Goal: Find specific page/section: Find specific page/section

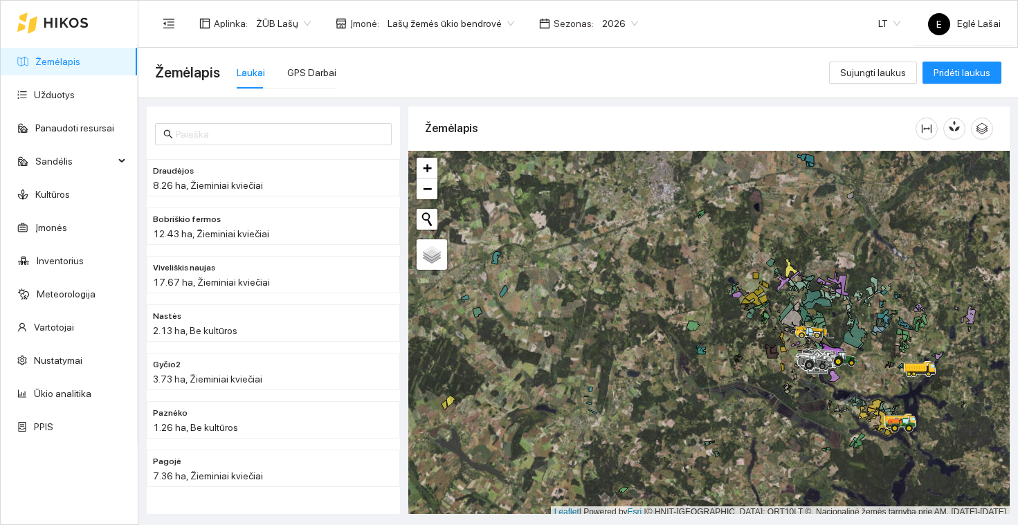
click at [868, 372] on div at bounding box center [708, 334] width 601 height 367
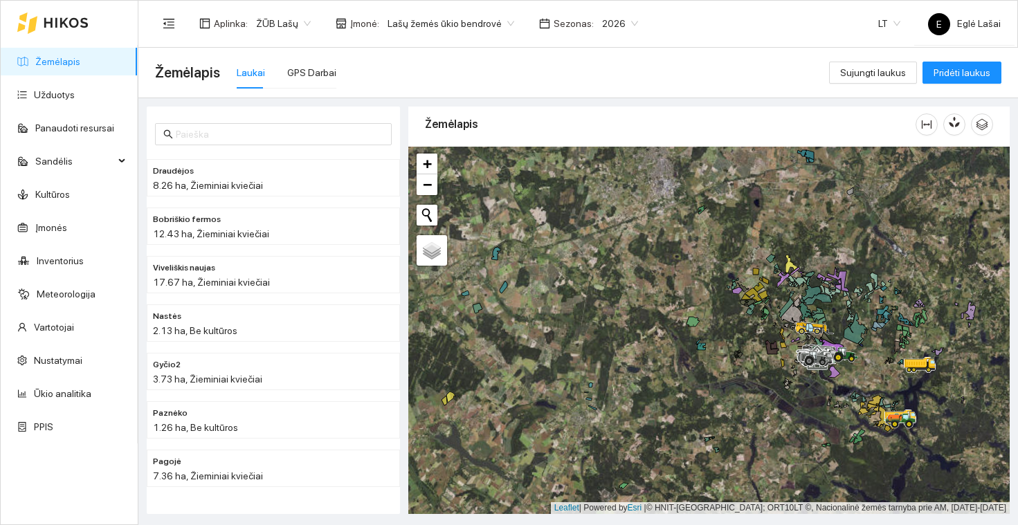
click at [868, 372] on div at bounding box center [708, 330] width 601 height 367
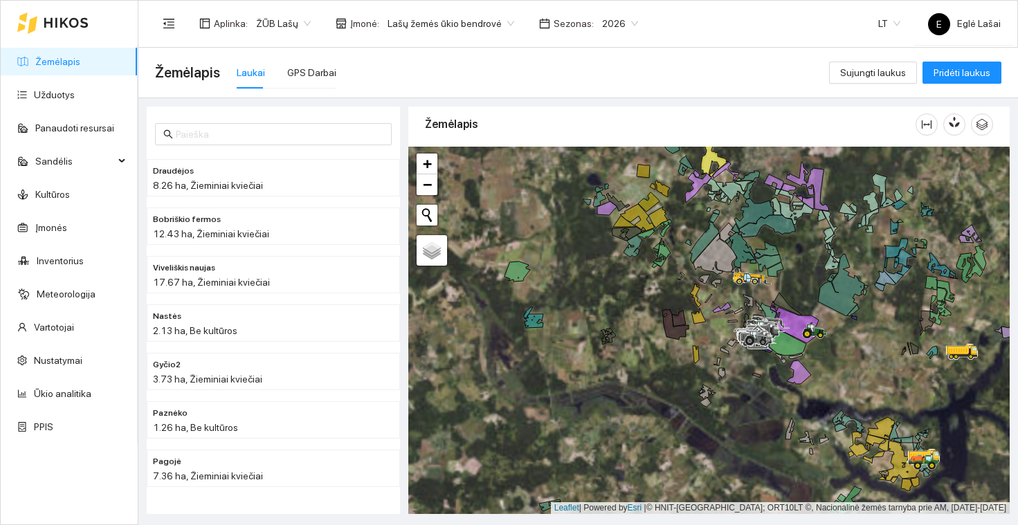
click at [848, 329] on div at bounding box center [708, 330] width 601 height 367
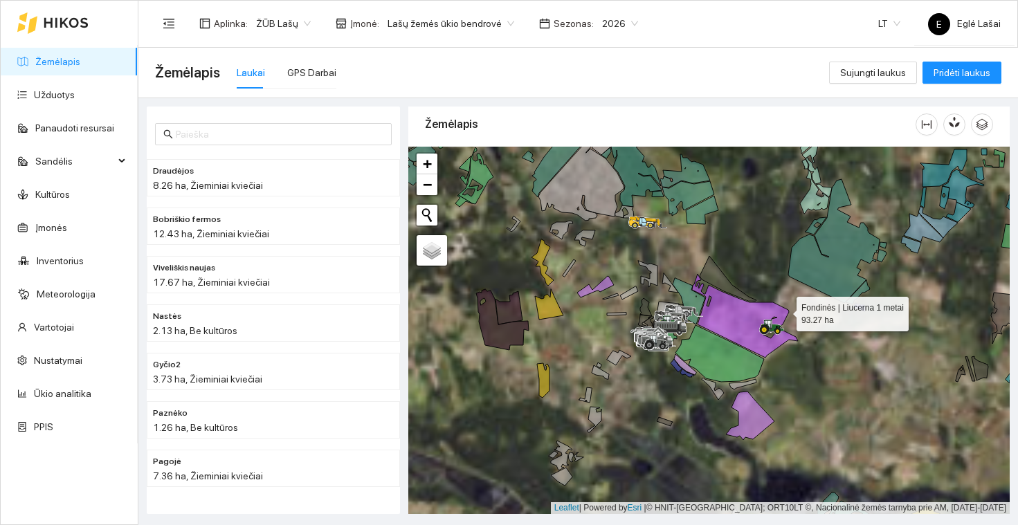
click at [760, 305] on icon at bounding box center [745, 316] width 106 height 84
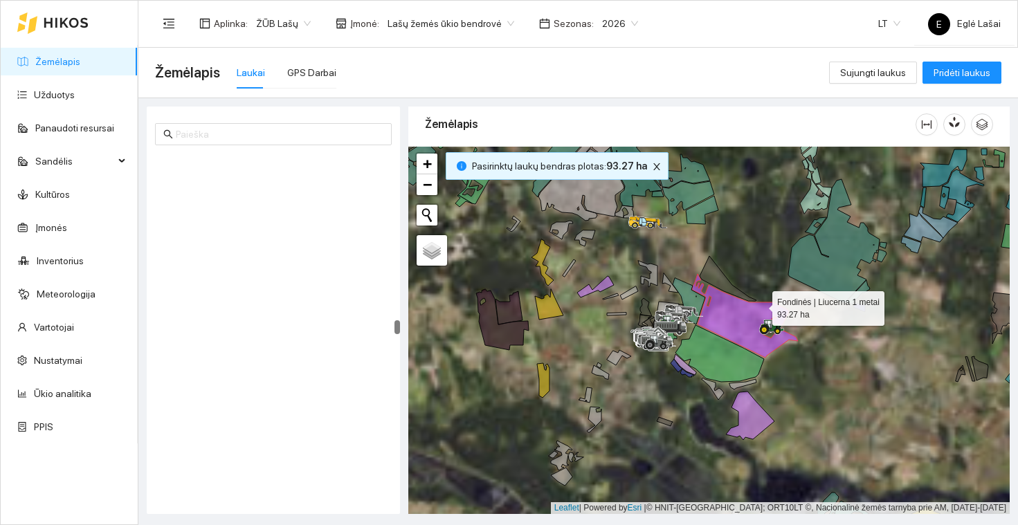
click at [760, 305] on icon at bounding box center [745, 316] width 106 height 84
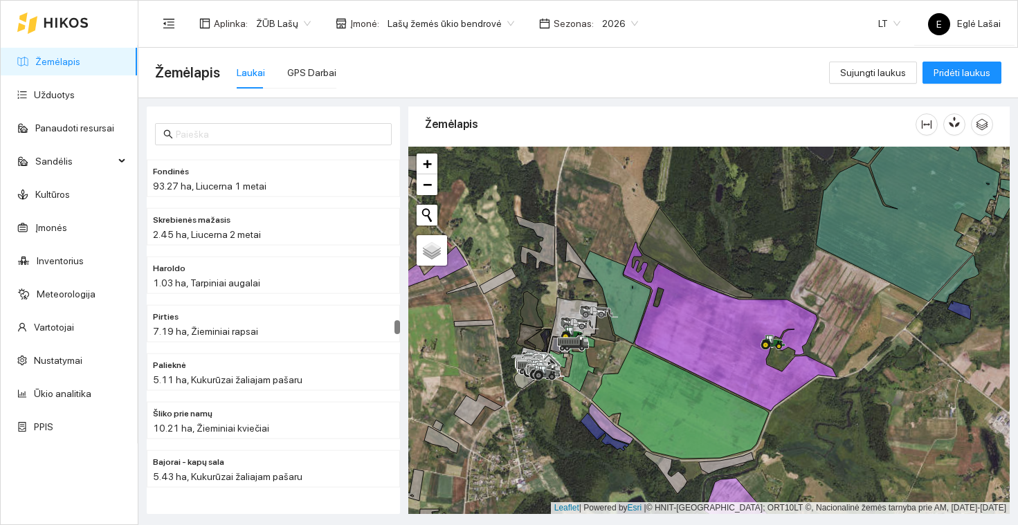
click at [603, 349] on div at bounding box center [708, 330] width 601 height 367
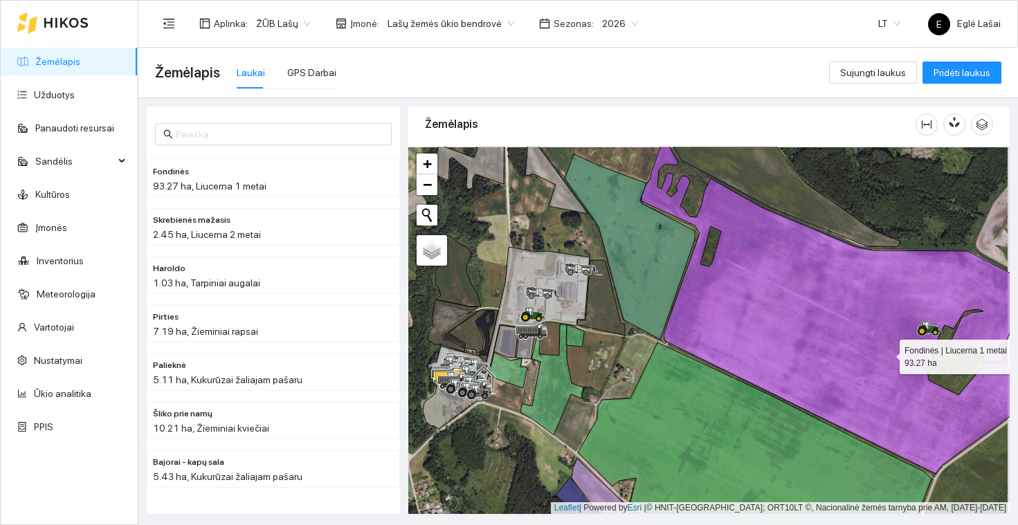
drag, startPoint x: 891, startPoint y: 353, endPoint x: 733, endPoint y: 334, distance: 159.0
click at [733, 334] on icon at bounding box center [855, 305] width 426 height 337
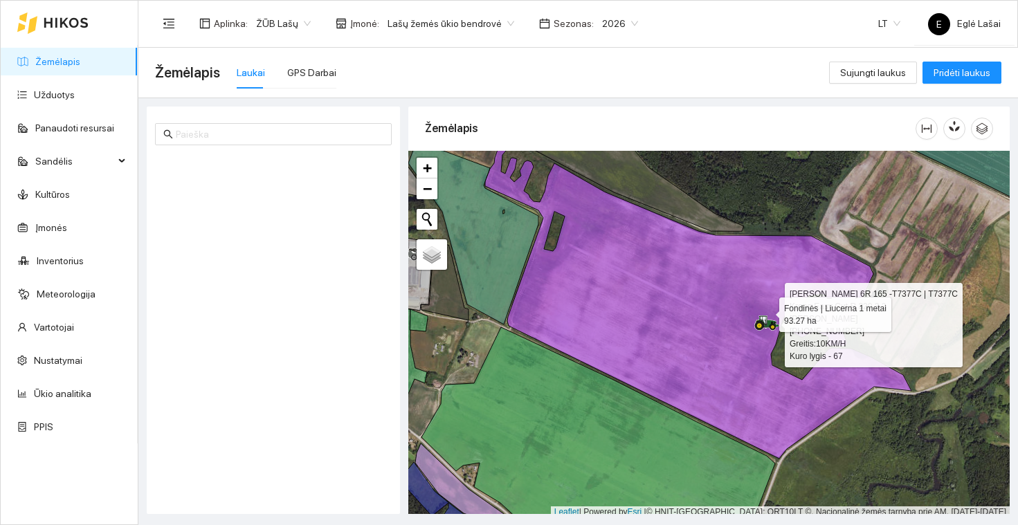
scroll to position [4, 0]
